Goal: Task Accomplishment & Management: Manage account settings

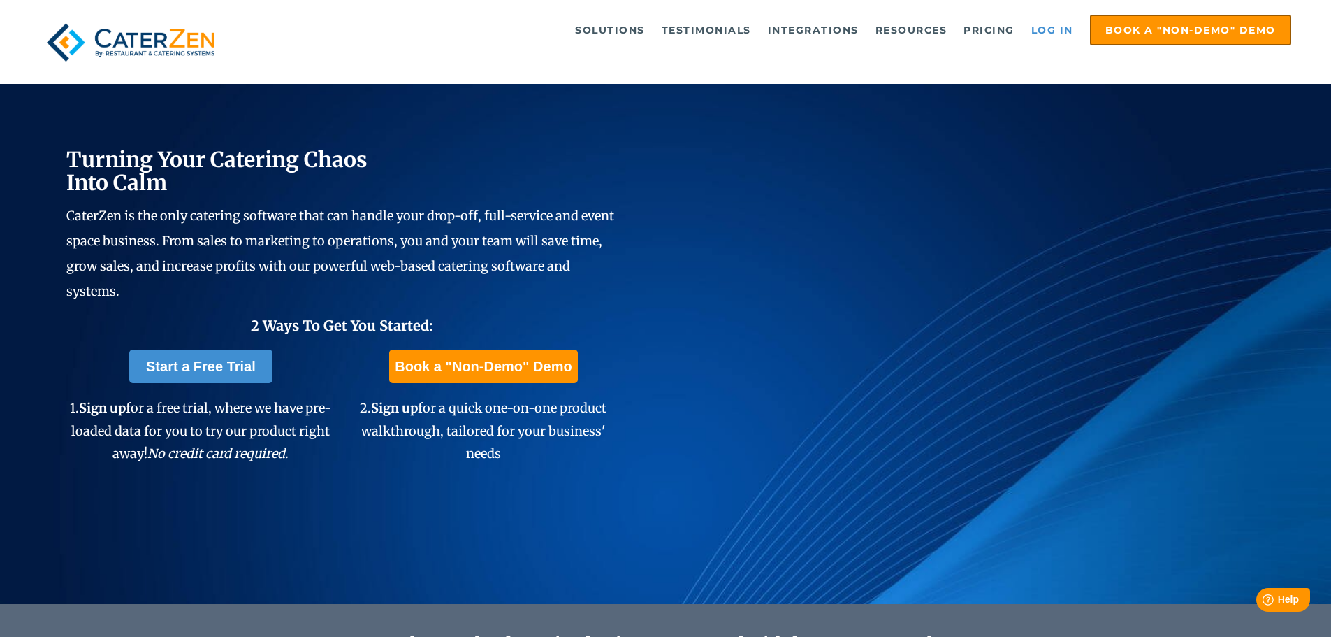
click at [1048, 31] on link "Log in" at bounding box center [1053, 30] width 56 height 28
click at [1072, 35] on link "Log in" at bounding box center [1053, 30] width 56 height 28
click at [1043, 32] on link "Log in" at bounding box center [1053, 30] width 56 height 28
